Goal: Task Accomplishment & Management: Manage account settings

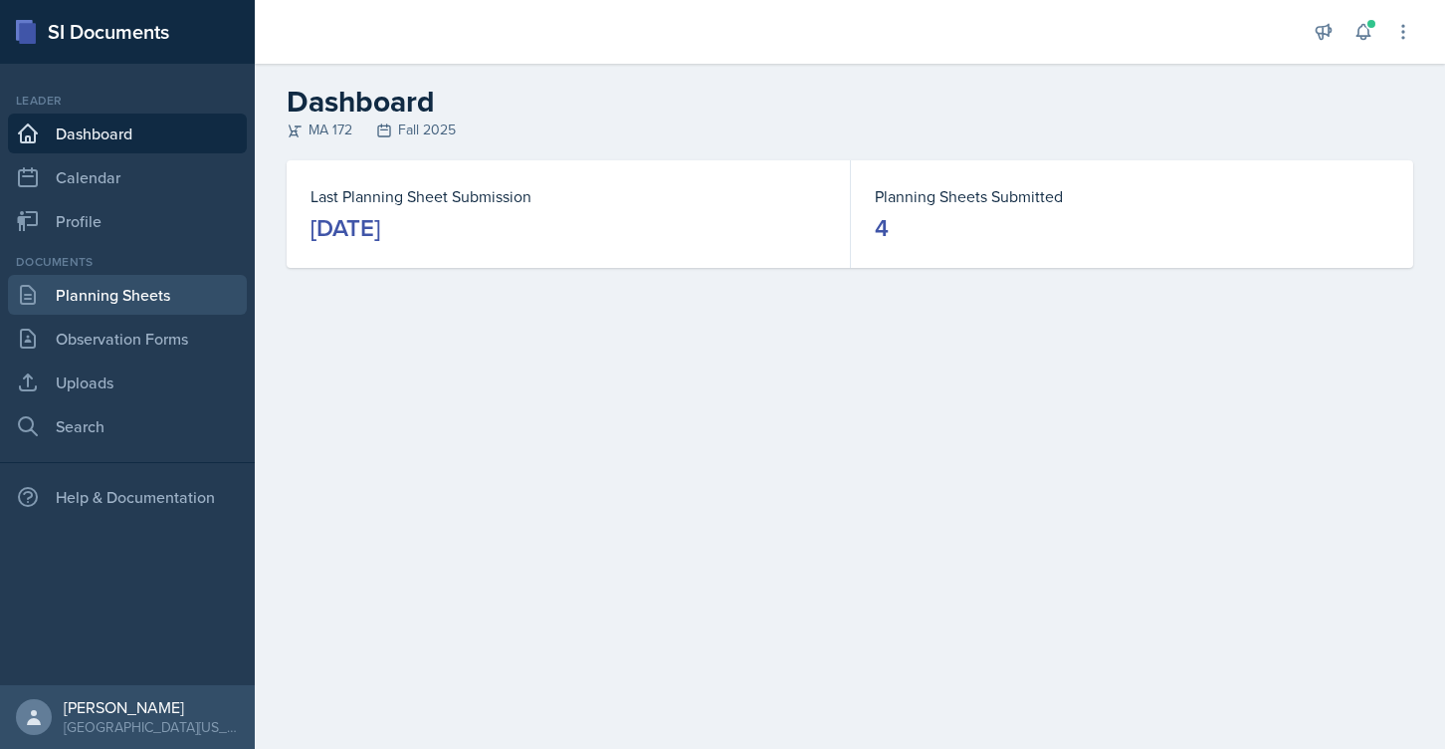
click at [142, 304] on link "Planning Sheets" at bounding box center [127, 295] width 239 height 40
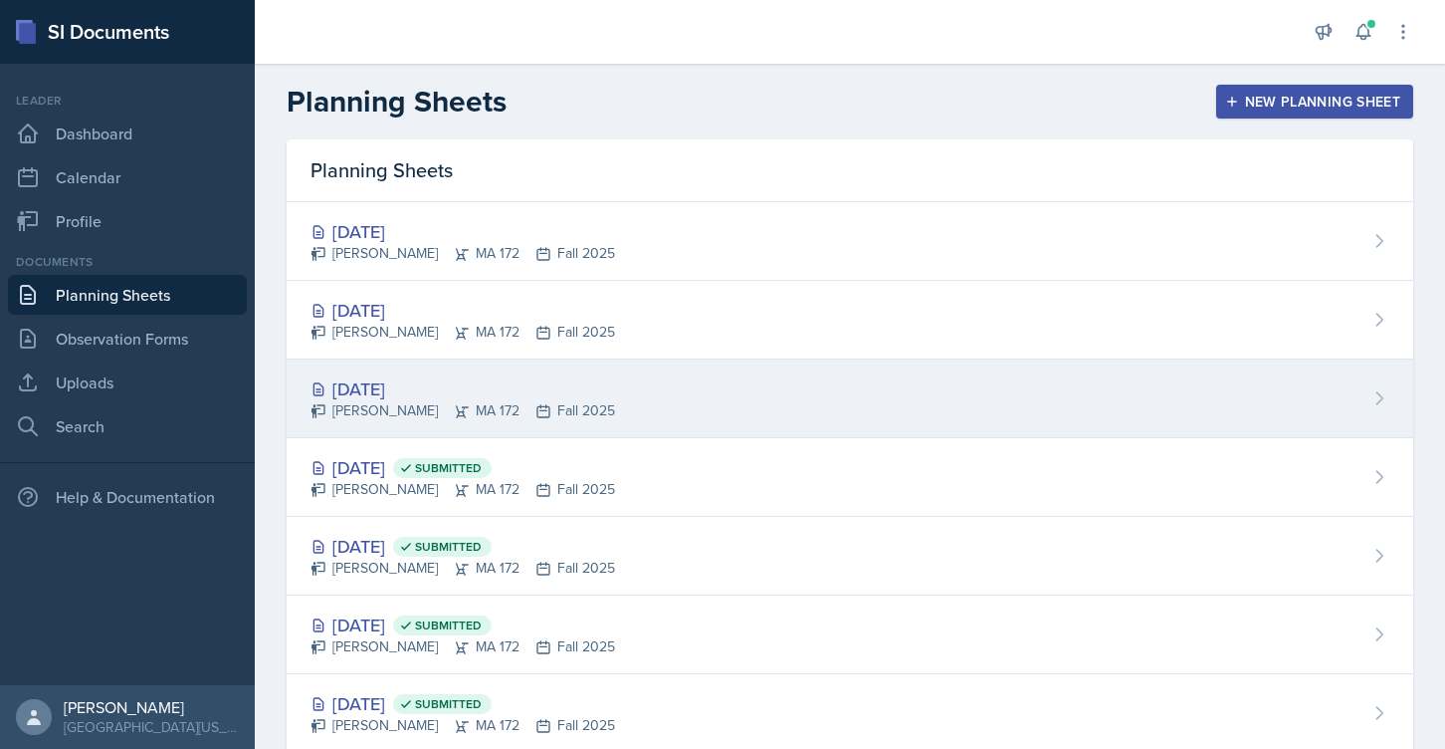
click at [389, 391] on div "[DATE]" at bounding box center [463, 388] width 305 height 27
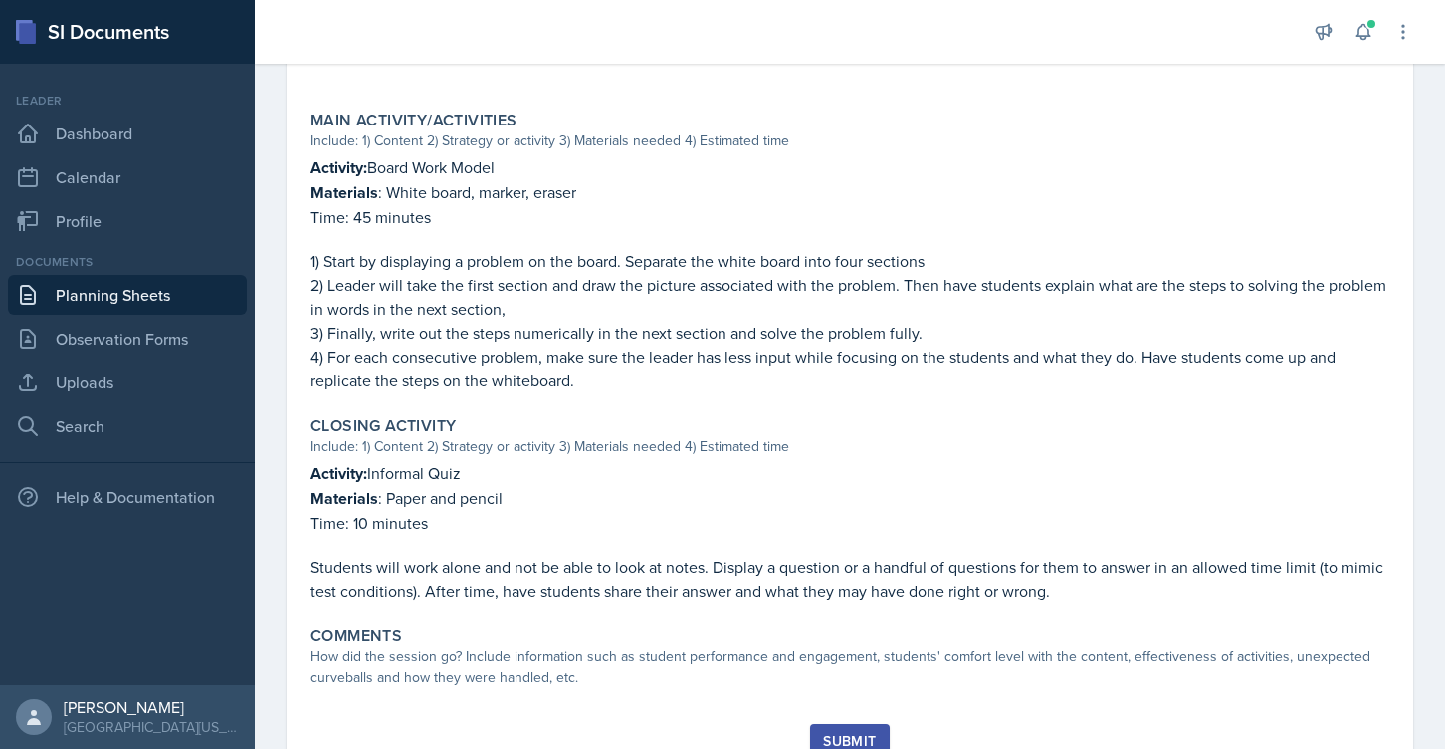
scroll to position [819, 0]
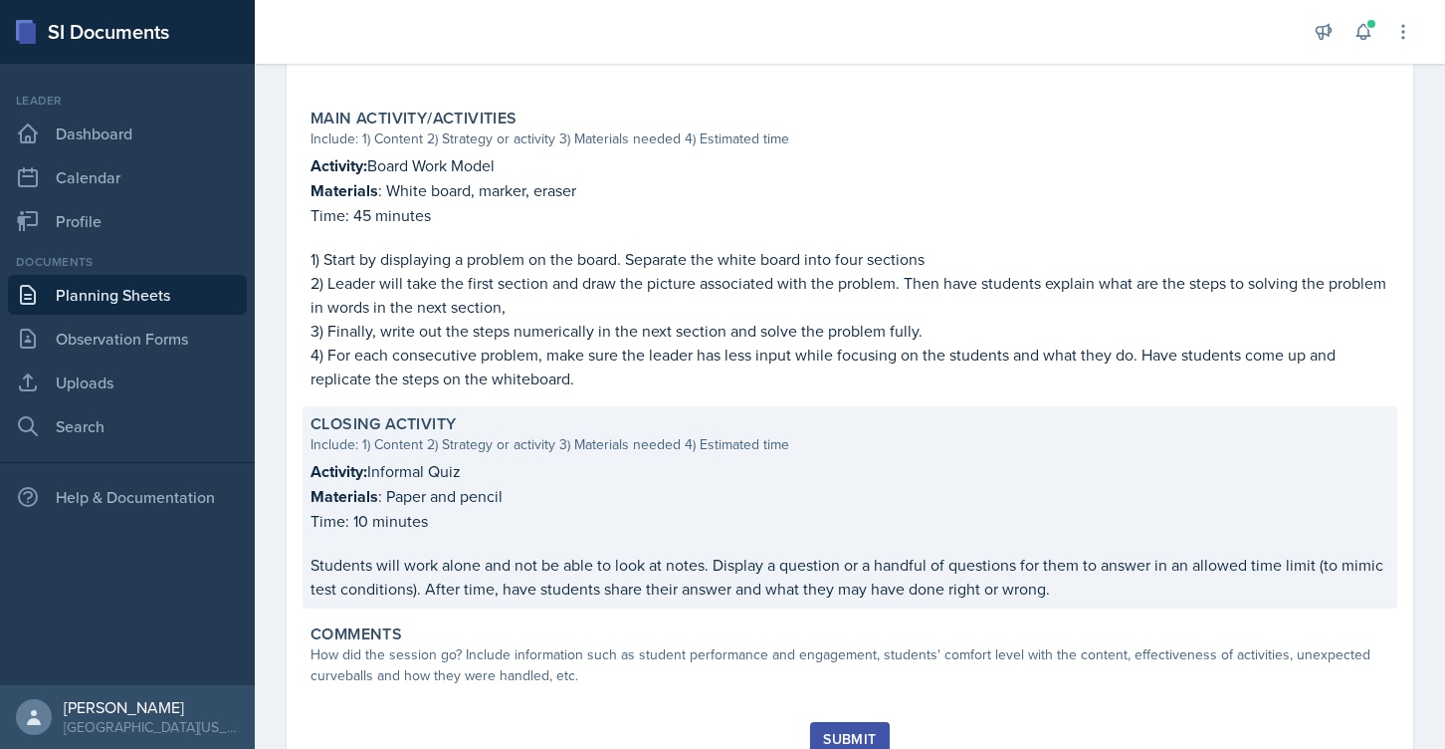
click at [738, 552] on p "Students will work alone and not be able to look at notes. Display a question o…" at bounding box center [850, 576] width 1079 height 48
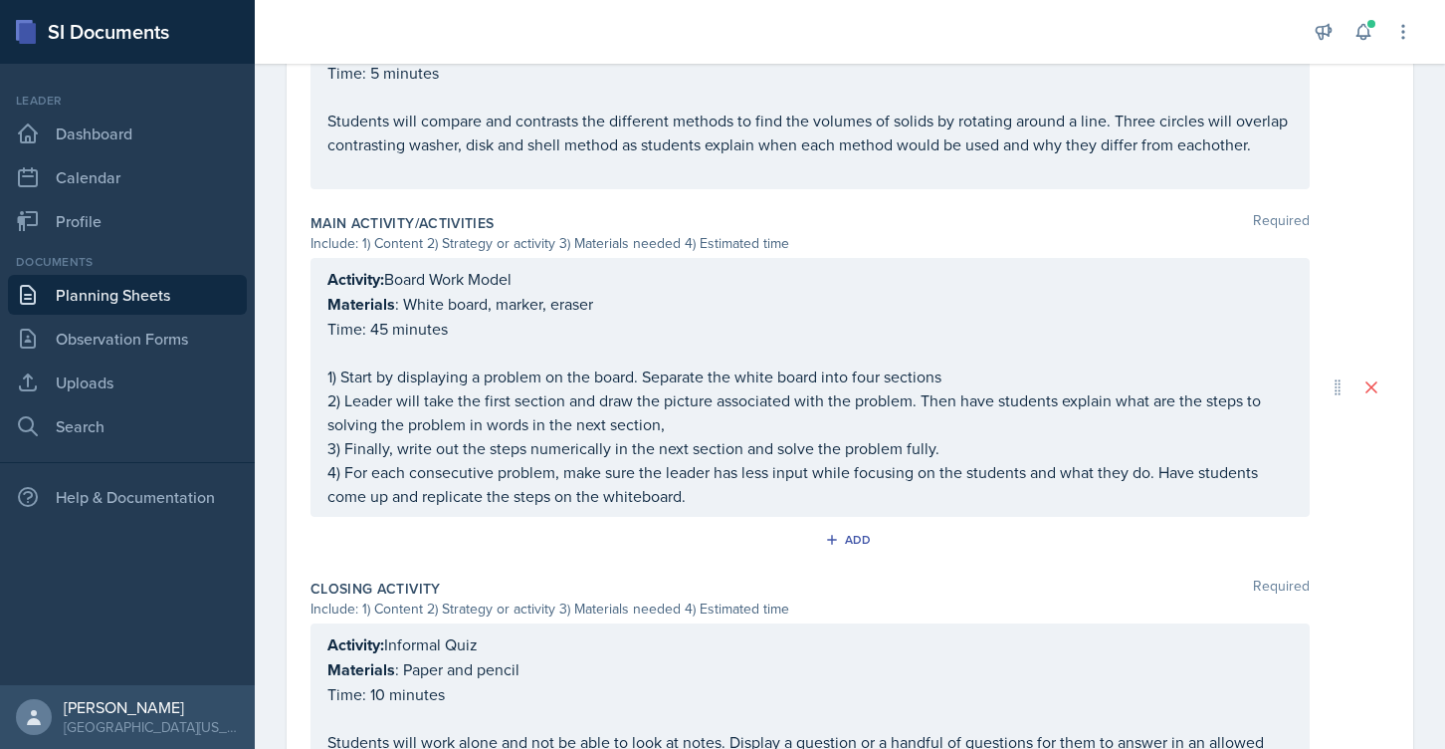
scroll to position [1059, 0]
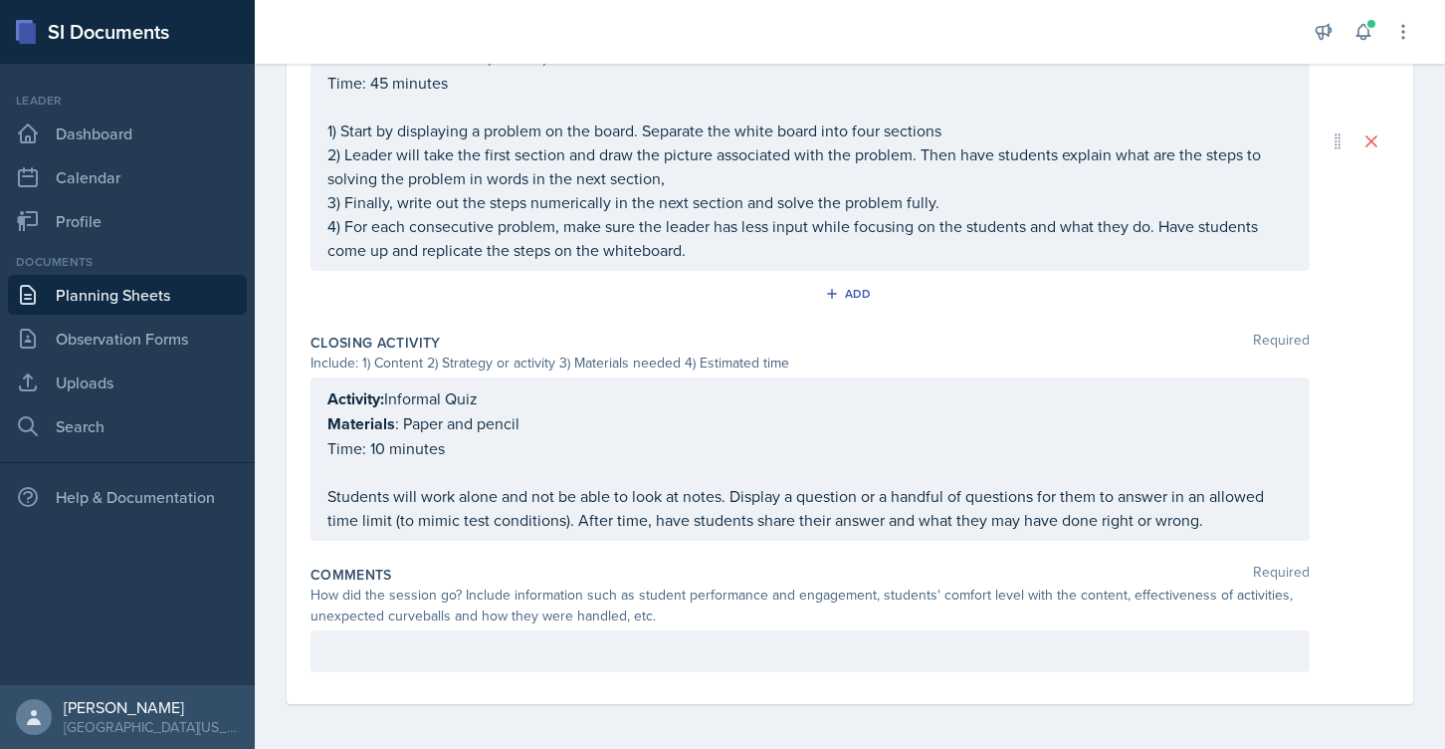
click at [749, 486] on p "Students will work alone and not be able to look at notes. Display a question o…" at bounding box center [809, 508] width 965 height 48
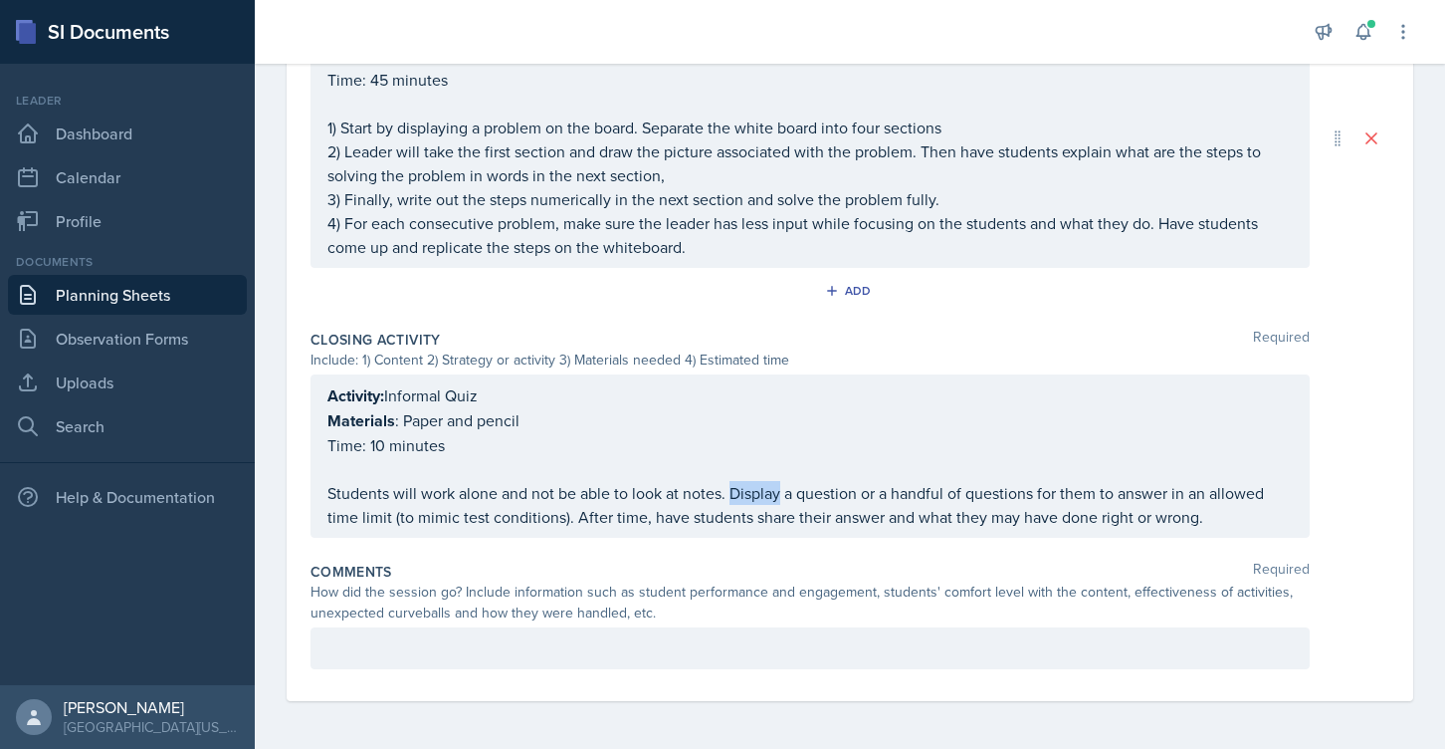
click at [749, 486] on p "Students will work alone and not be able to look at notes. Display a question o…" at bounding box center [809, 505] width 965 height 48
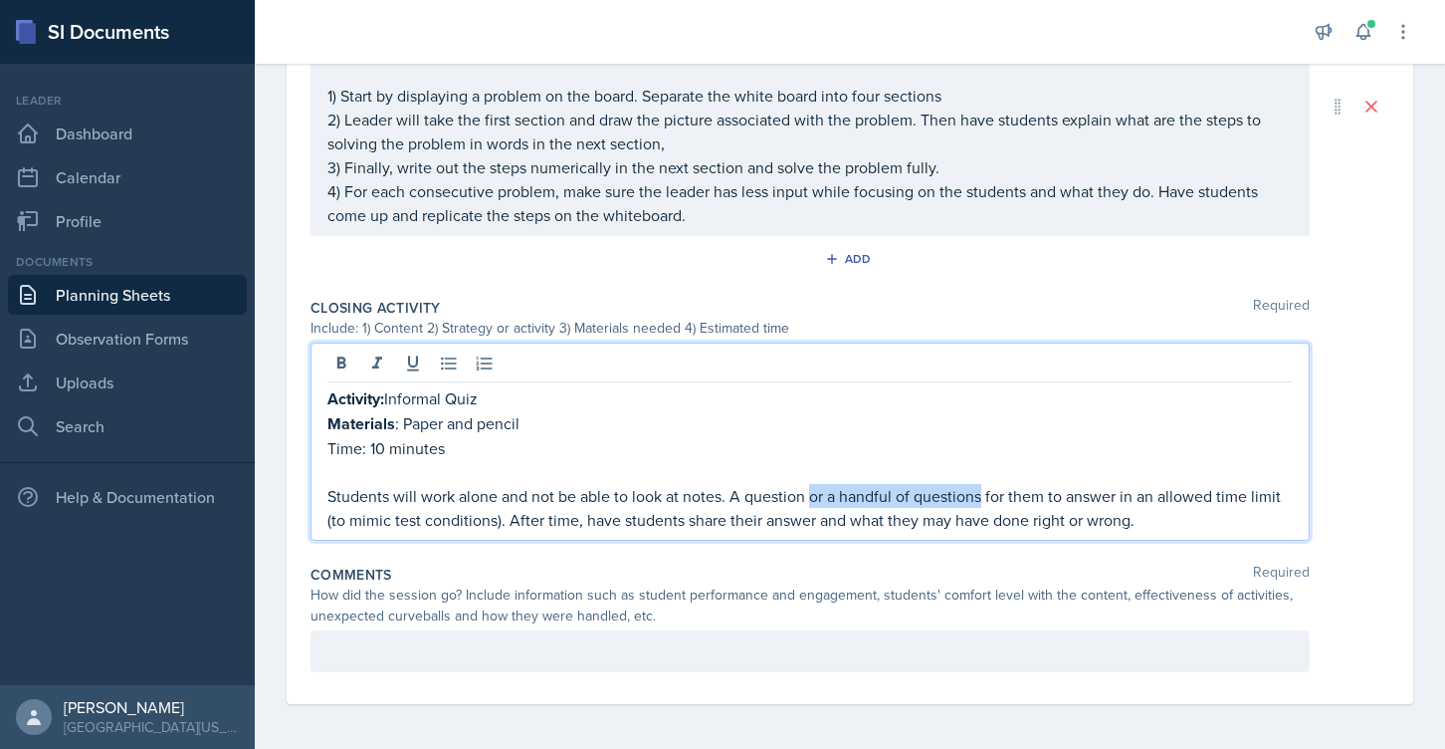
drag, startPoint x: 809, startPoint y: 494, endPoint x: 982, endPoint y: 494, distance: 173.2
click at [982, 494] on p "Students will work alone and not be able to look at notes. A question or a hand…" at bounding box center [809, 508] width 965 height 48
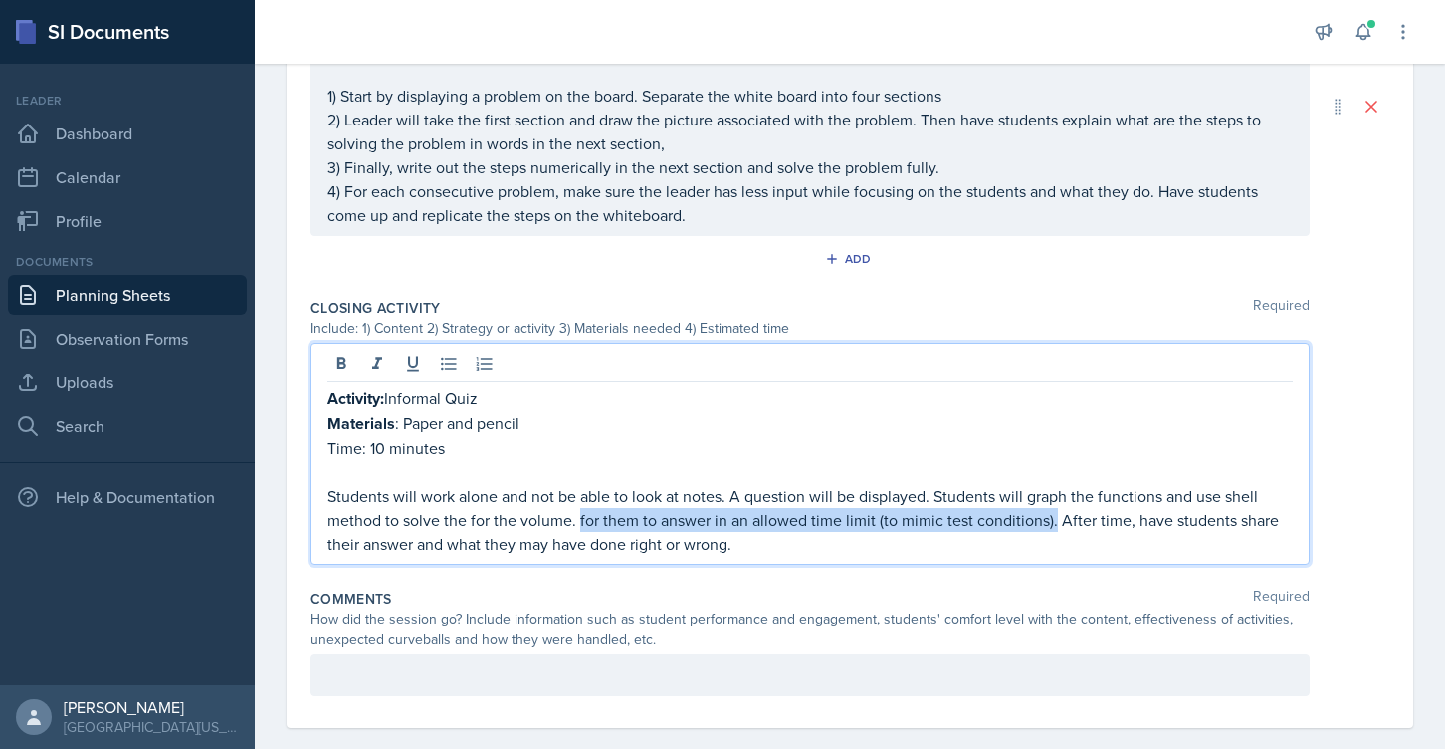
drag, startPoint x: 580, startPoint y: 516, endPoint x: 1052, endPoint y: 524, distance: 471.9
click at [1052, 524] on p "Students will work alone and not be able to look at notes. A question will be d…" at bounding box center [809, 520] width 965 height 72
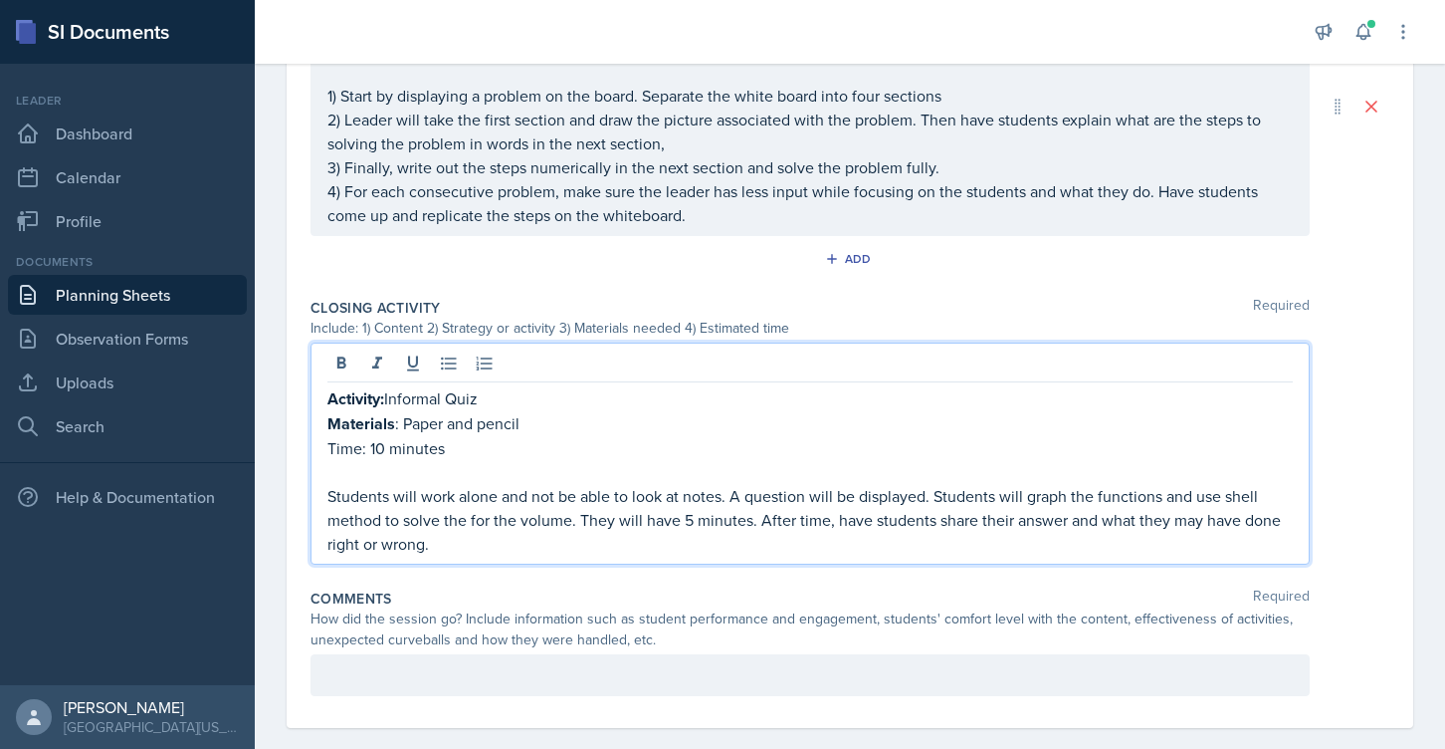
click at [1054, 524] on p "Students will work alone and not be able to look at notes. A question will be d…" at bounding box center [809, 520] width 965 height 72
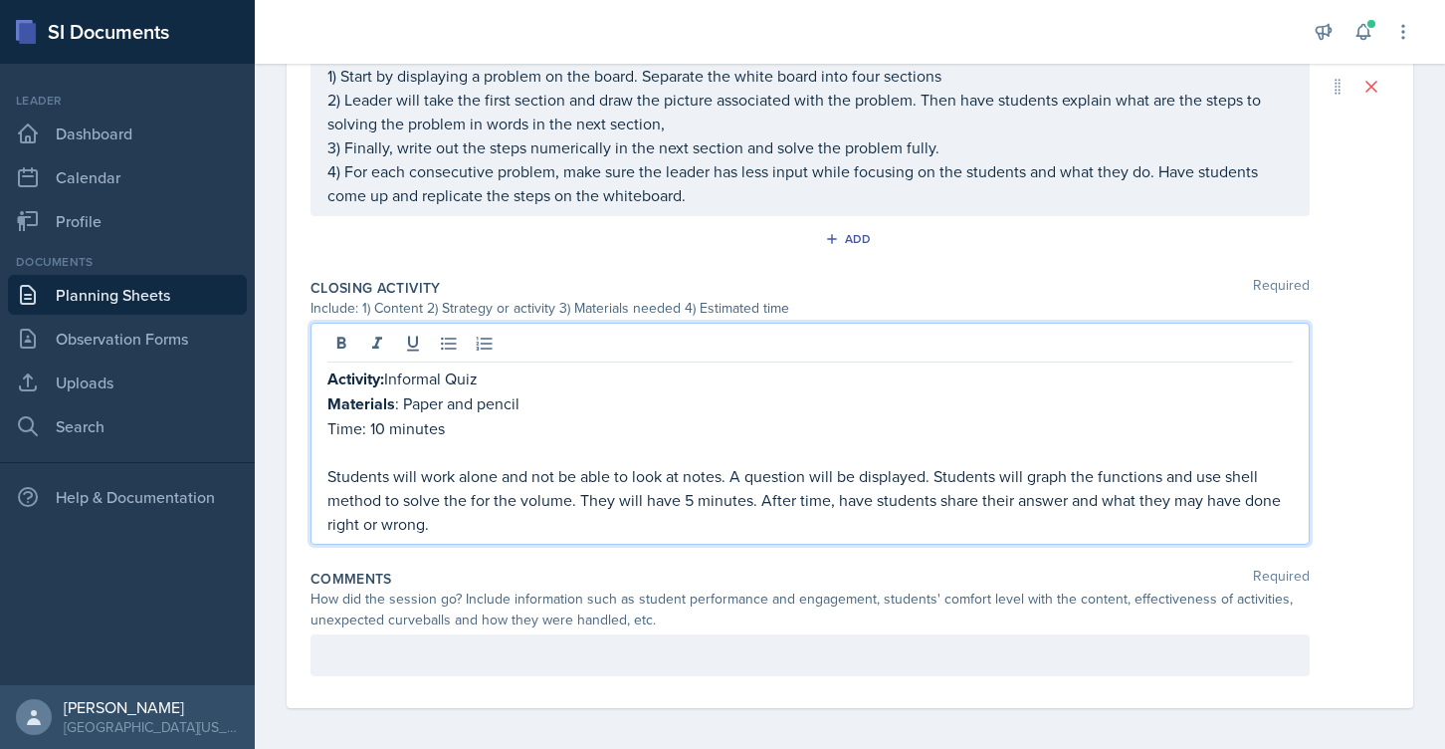
click at [563, 521] on p "Students will work alone and not be able to look at notes. A question will be d…" at bounding box center [809, 500] width 965 height 72
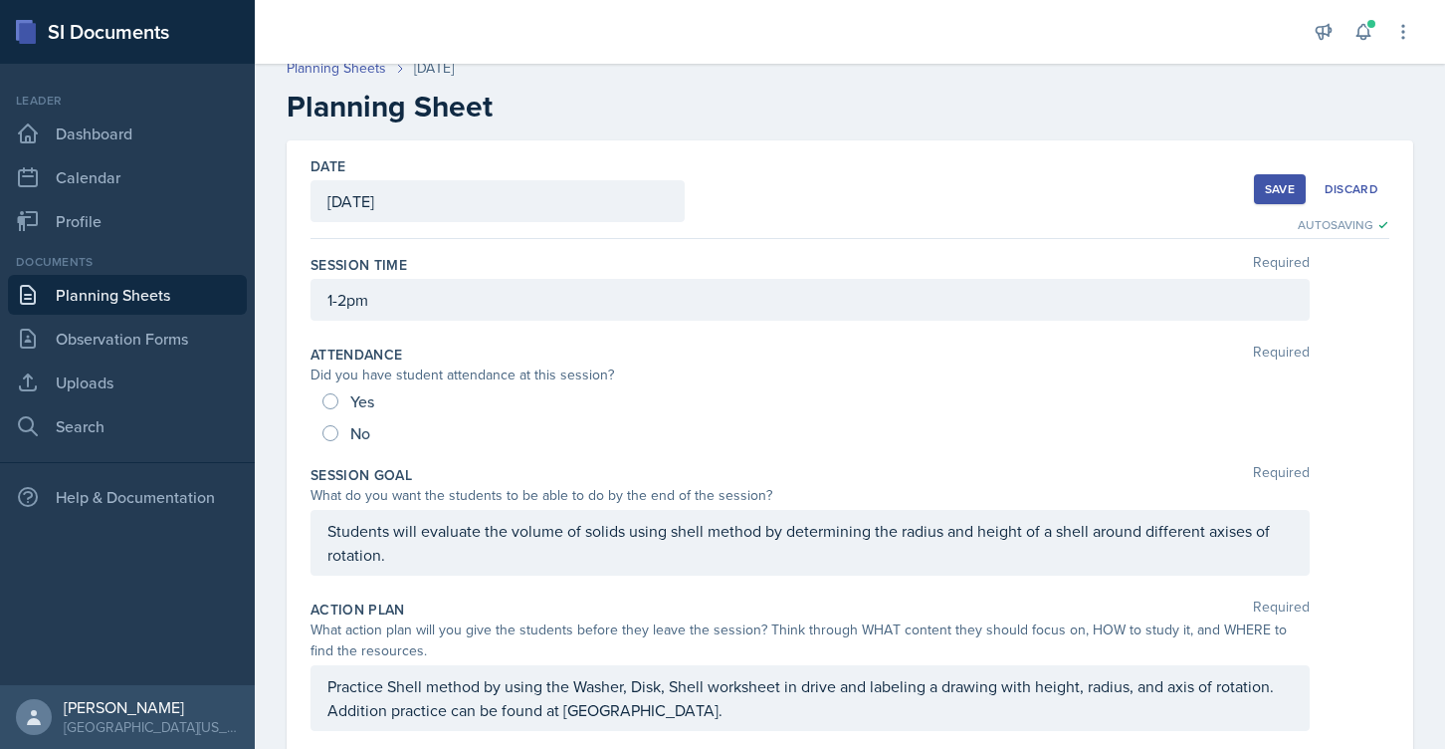
scroll to position [13, 0]
click at [1277, 192] on div "Save" at bounding box center [1280, 192] width 30 height 16
